Goal: Navigation & Orientation: Understand site structure

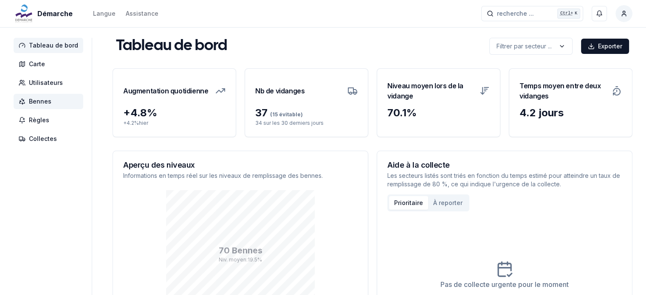
click at [32, 98] on span "Bennes" at bounding box center [40, 101] width 23 height 8
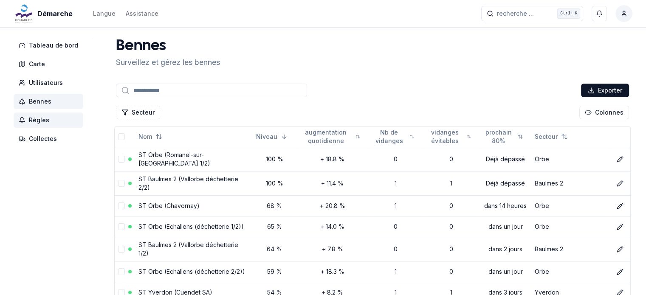
click at [32, 121] on span "Règles" at bounding box center [39, 120] width 20 height 8
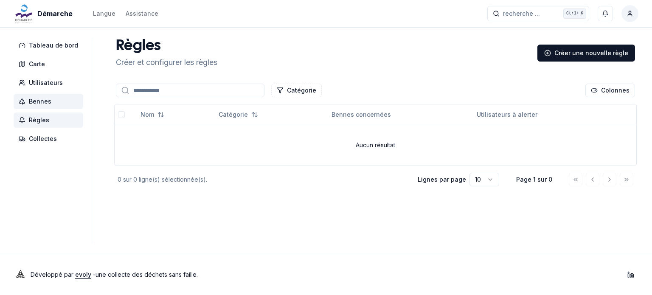
click at [41, 102] on span "Bennes" at bounding box center [40, 101] width 23 height 8
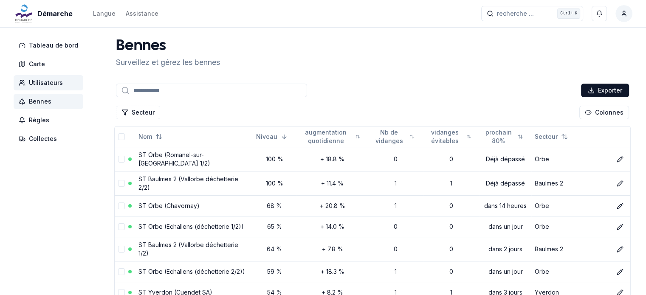
click at [40, 79] on span "Utilisateurs" at bounding box center [46, 83] width 34 height 8
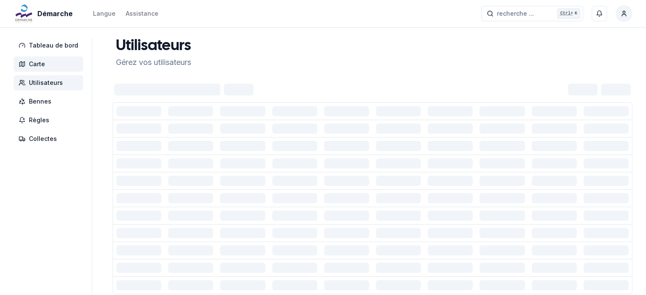
click at [41, 63] on span "Carte" at bounding box center [37, 64] width 16 height 8
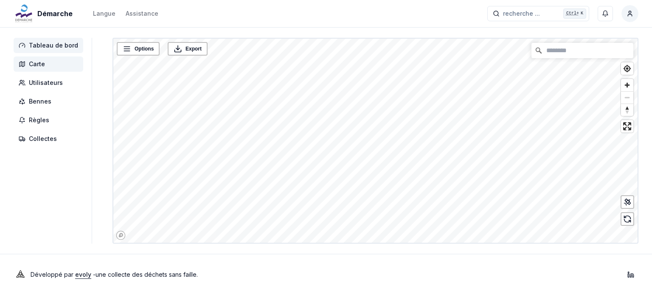
click at [42, 47] on span "Tableau de bord" at bounding box center [53, 45] width 49 height 8
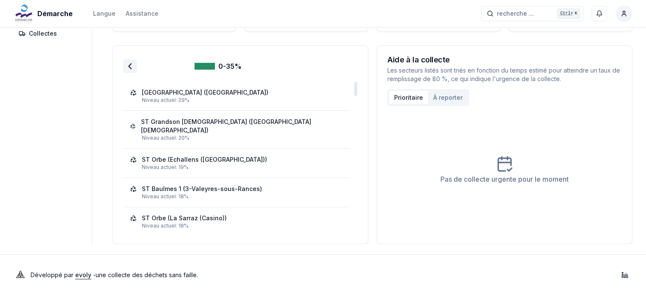
click at [129, 66] on polyline at bounding box center [130, 66] width 3 height 5
